Goal: Information Seeking & Learning: Learn about a topic

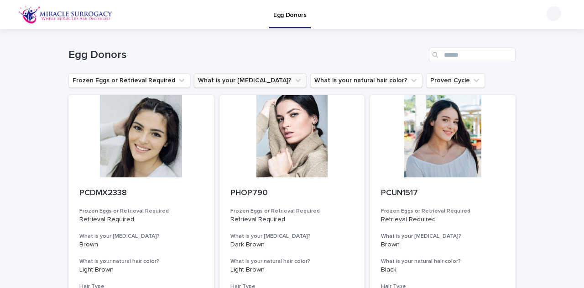
click at [294, 79] on icon "What is your eye color?" at bounding box center [298, 80] width 9 height 9
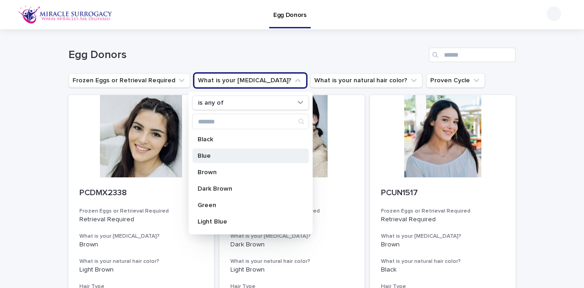
click at [221, 156] on p "Blue" at bounding box center [246, 156] width 97 height 6
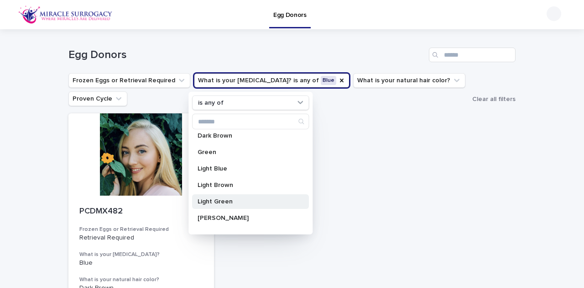
scroll to position [61, 0]
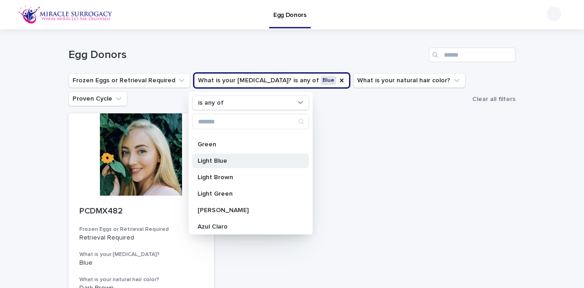
click at [227, 158] on p "Light Blue" at bounding box center [246, 161] width 97 height 6
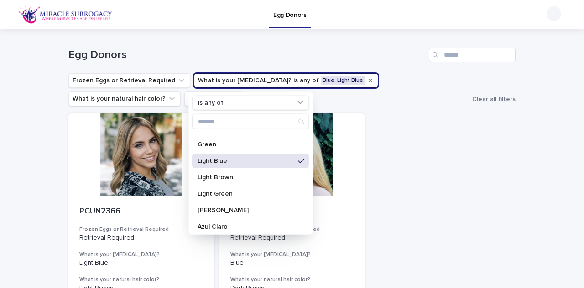
click at [367, 79] on icon "What is your eye color?" at bounding box center [370, 80] width 7 height 7
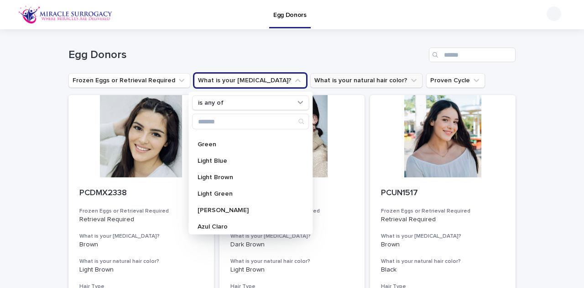
click at [410, 76] on icon "What is your natural hair color?" at bounding box center [414, 80] width 9 height 9
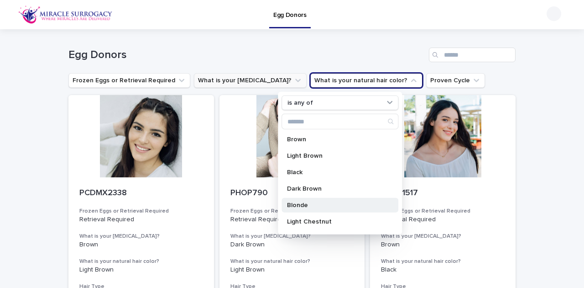
click at [313, 202] on p "Blonde" at bounding box center [335, 205] width 97 height 6
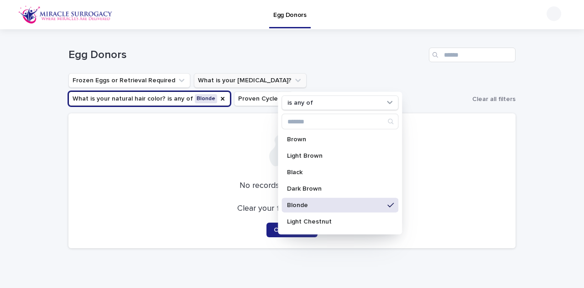
click at [388, 207] on icon at bounding box center [391, 204] width 6 height 7
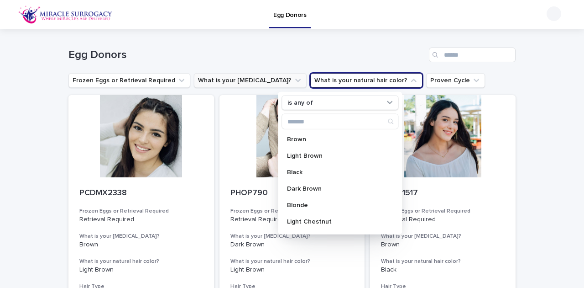
click at [256, 77] on button "What is your [MEDICAL_DATA]?" at bounding box center [250, 80] width 113 height 15
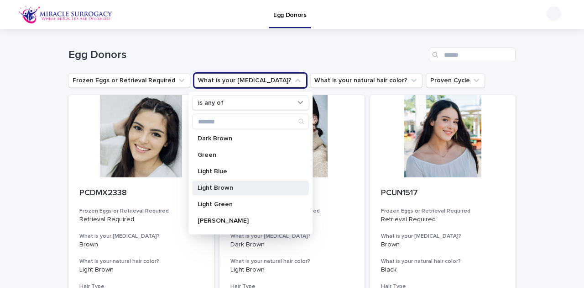
scroll to position [61, 0]
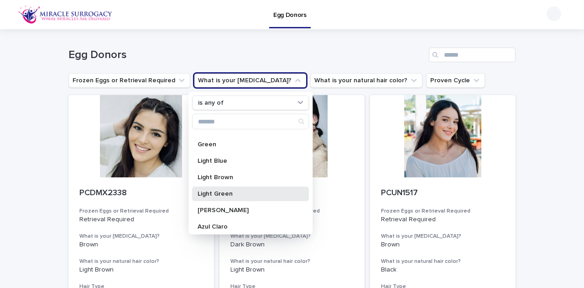
click at [242, 194] on p "Light Green" at bounding box center [246, 193] width 97 height 6
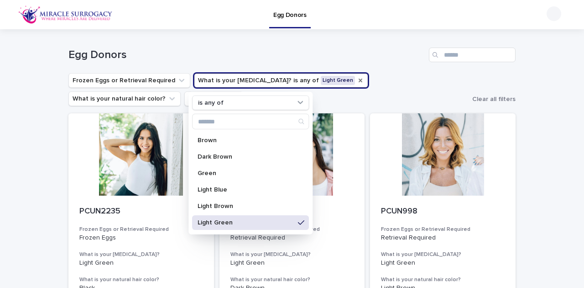
scroll to position [29, 0]
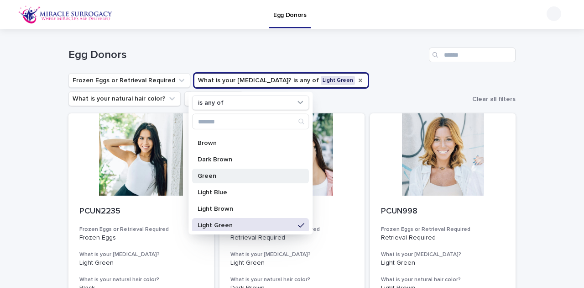
click at [242, 173] on p "Green" at bounding box center [246, 176] width 97 height 6
click at [535, 135] on div "Loading... Saving… Loading... Saving… Egg Donors Frozen Eggs or Retrieval Requi…" at bounding box center [292, 263] width 584 height 468
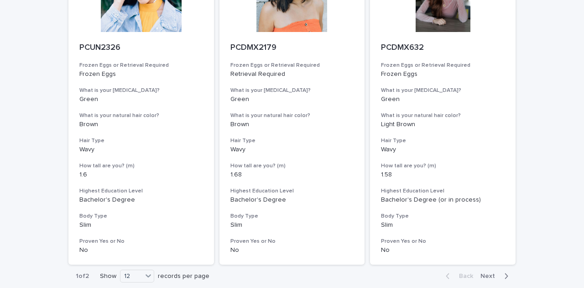
scroll to position [1196, 0]
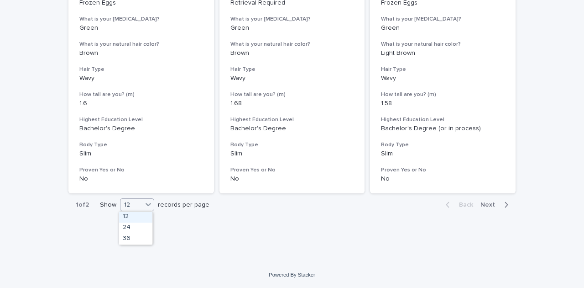
click at [151, 208] on icon at bounding box center [148, 204] width 9 height 9
click at [133, 238] on div "36" at bounding box center [135, 238] width 33 height 11
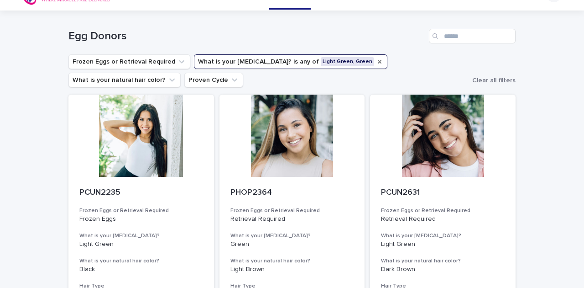
scroll to position [0, 0]
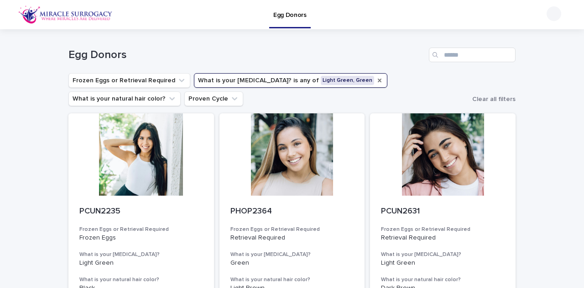
click at [378, 81] on icon "What is your eye color?" at bounding box center [380, 81] width 4 height 4
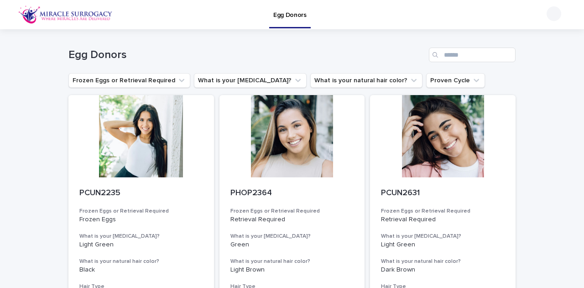
click at [294, 81] on icon "What is your eye color?" at bounding box center [298, 80] width 9 height 9
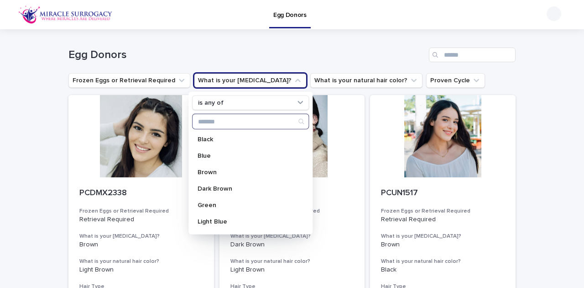
scroll to position [30, 0]
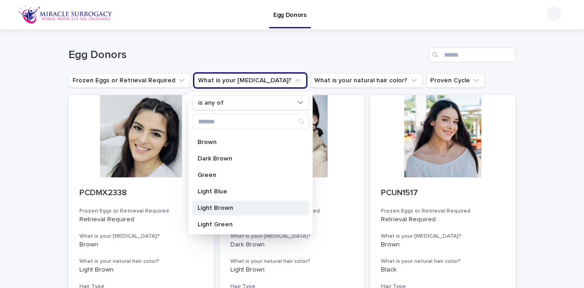
click at [232, 207] on p "Light Brown" at bounding box center [246, 208] width 97 height 6
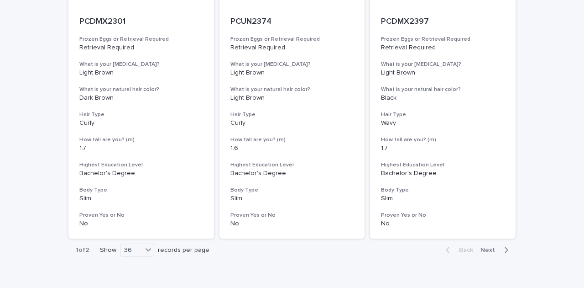
scroll to position [3759, 0]
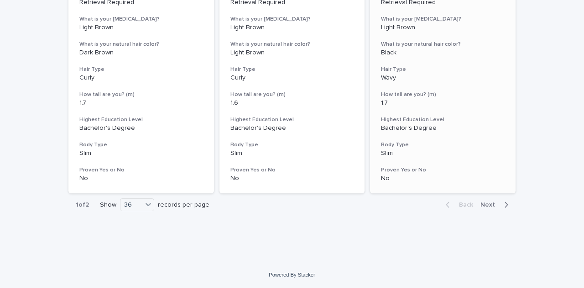
drag, startPoint x: 481, startPoint y: 206, endPoint x: 496, endPoint y: 126, distance: 81.8
click at [481, 206] on span "Next" at bounding box center [491, 204] width 20 height 6
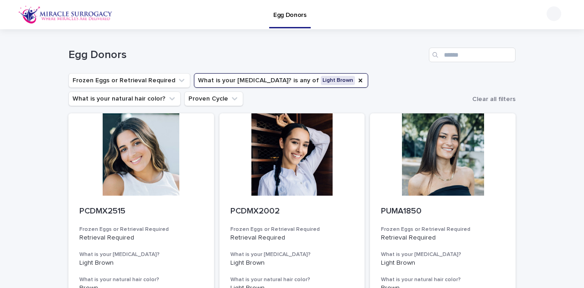
click at [326, 81] on button "What is your [MEDICAL_DATA]? is any of Light Brown" at bounding box center [281, 80] width 174 height 15
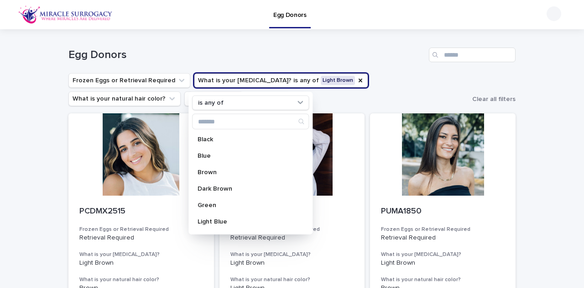
click at [293, 80] on button "What is your [MEDICAL_DATA]? is any of Light Brown" at bounding box center [281, 80] width 174 height 15
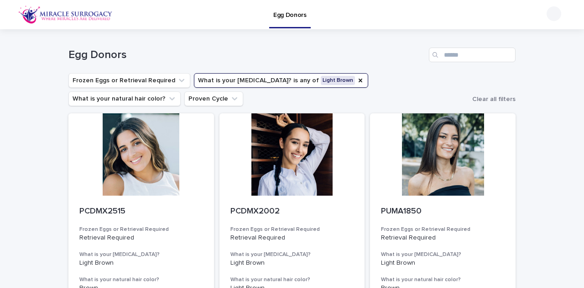
click at [309, 81] on button "What is your [MEDICAL_DATA]? is any of Light Brown" at bounding box center [281, 80] width 174 height 15
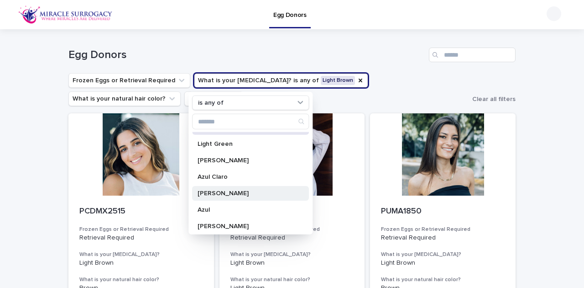
scroll to position [91, 0]
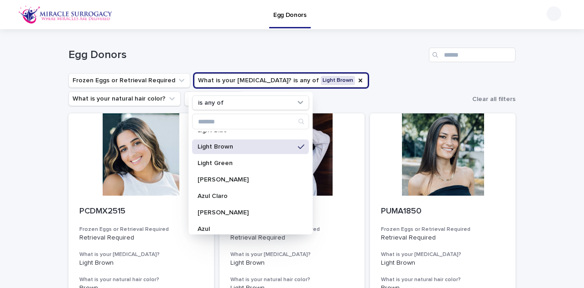
click at [252, 142] on div "Light Brown" at bounding box center [250, 146] width 117 height 15
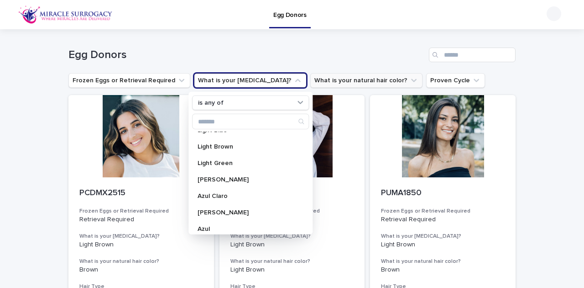
click at [410, 81] on icon "What is your natural hair color?" at bounding box center [414, 80] width 9 height 9
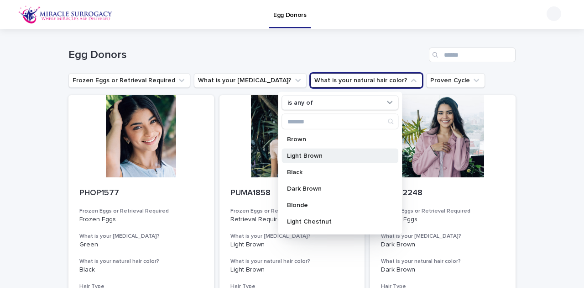
click at [332, 153] on p "Light Brown" at bounding box center [335, 156] width 97 height 6
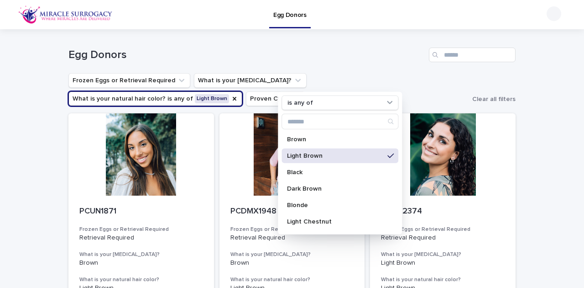
click at [343, 58] on h1 "Egg Donors" at bounding box center [246, 54] width 357 height 13
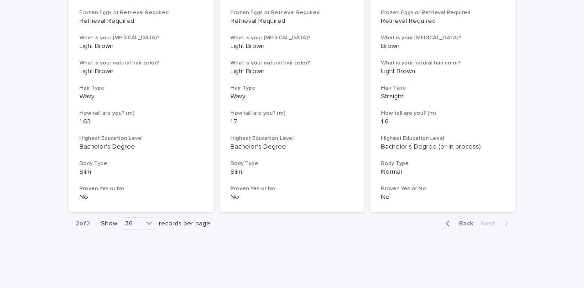
scroll to position [556, 0]
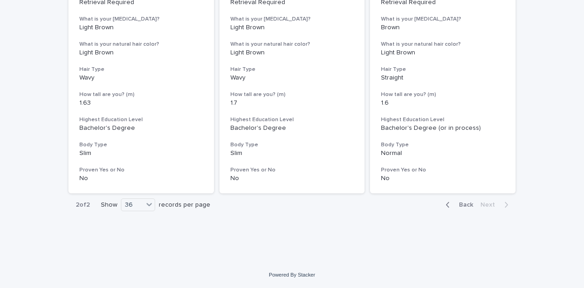
click at [460, 207] on span "Back" at bounding box center [464, 204] width 20 height 6
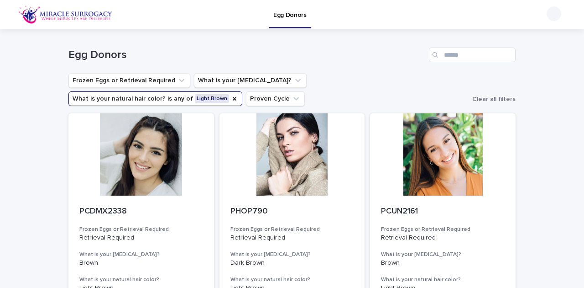
click at [242, 91] on button "What is your natural hair color? is any of Light Brown" at bounding box center [155, 98] width 174 height 15
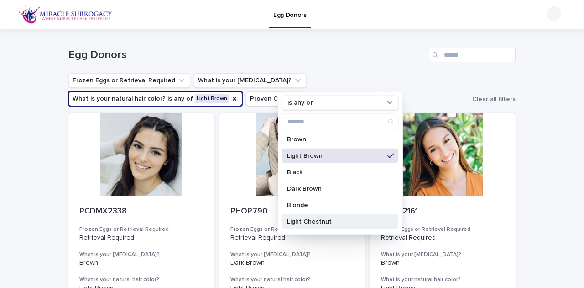
click at [342, 216] on div "Light Chestnut" at bounding box center [340, 221] width 117 height 15
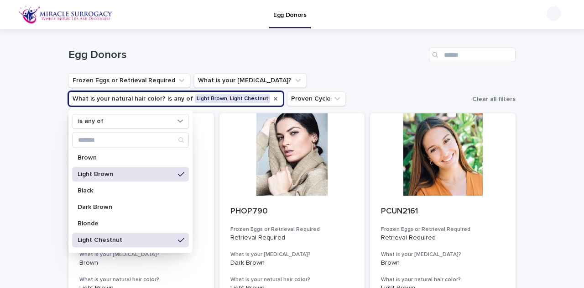
click at [272, 100] on icon "What is your natural hair color?" at bounding box center [275, 98] width 7 height 7
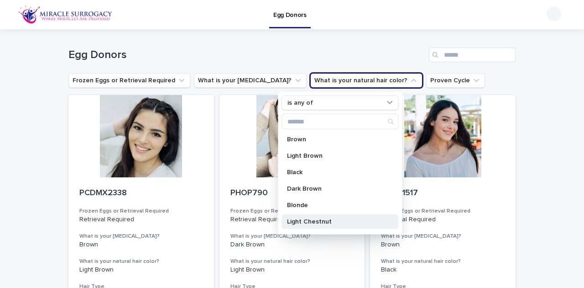
click at [326, 218] on p "Light Chestnut" at bounding box center [335, 221] width 97 height 6
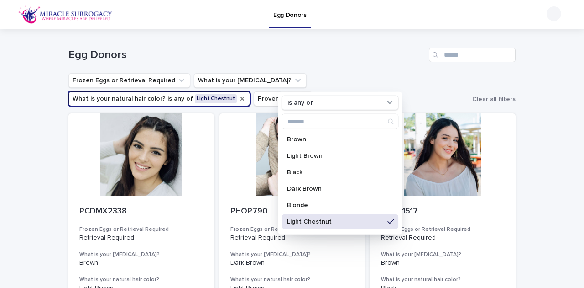
click at [398, 55] on h1 "Egg Donors" at bounding box center [246, 54] width 357 height 13
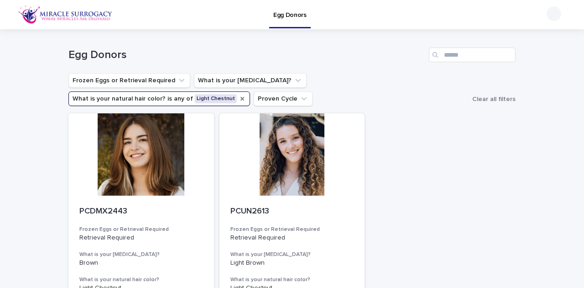
click at [246, 95] on icon "What is your natural hair color?" at bounding box center [242, 98] width 7 height 7
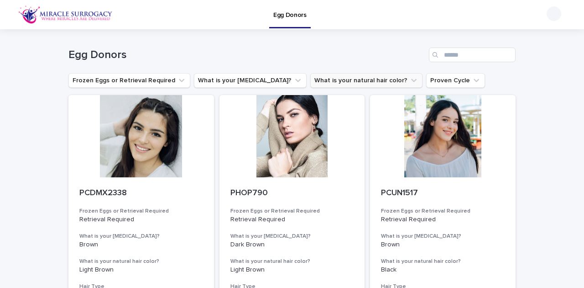
click at [71, 16] on img at bounding box center [65, 14] width 95 height 18
